Goal: Find specific page/section: Find specific page/section

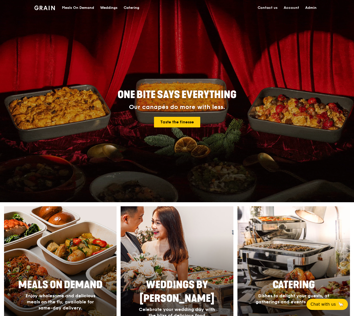
click at [134, 7] on div "Catering" at bounding box center [132, 7] width 16 height 15
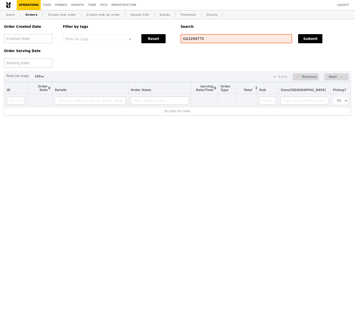
select select "100"
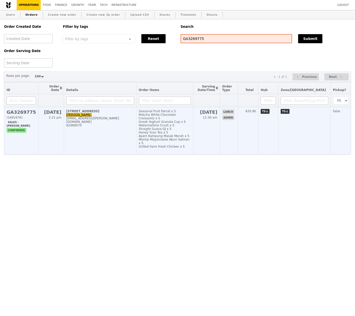
click at [21, 115] on h2 "GA3269775" at bounding box center [21, 112] width 29 height 5
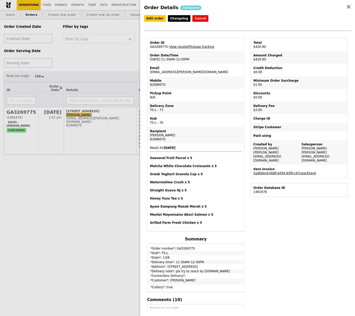
click at [269, 167] on div "Xero Invoice" at bounding box center [300, 169] width 92 height 4
click at [270, 172] on link "5adb0ec8-bb8f-4d39-83f9-c97ceac61ec6" at bounding box center [285, 174] width 63 height 4
